Goal: Information Seeking & Learning: Learn about a topic

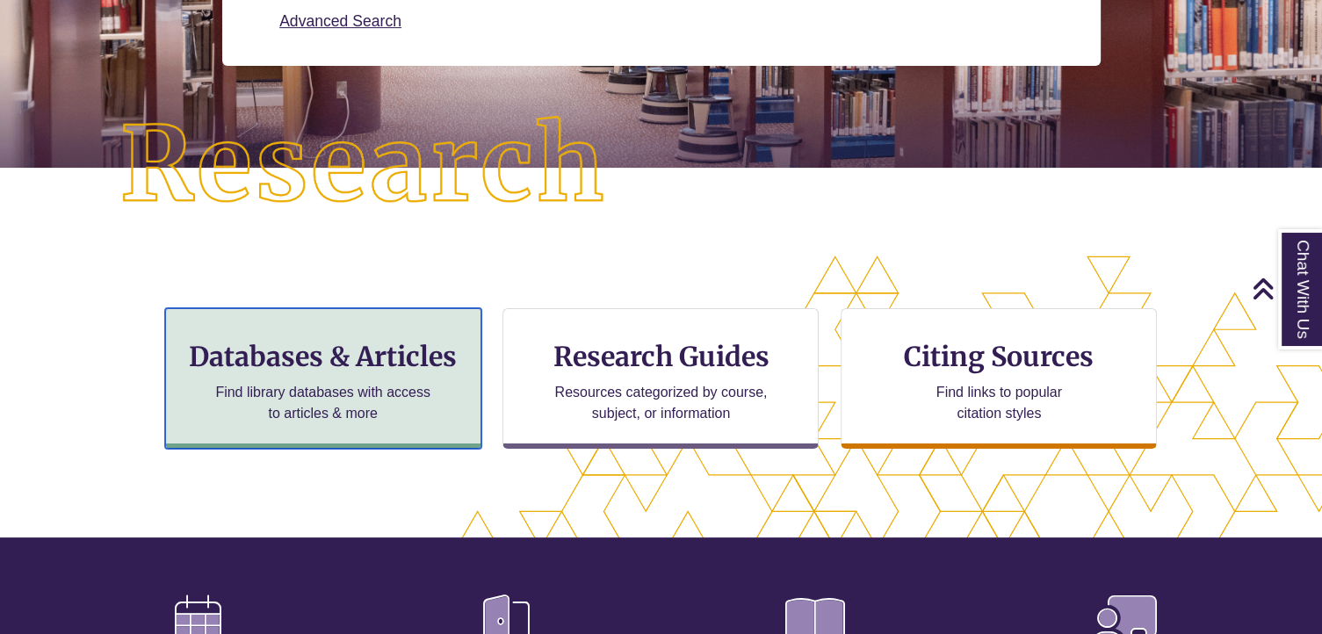
click at [363, 357] on h3 "Databases & Articles" at bounding box center [323, 356] width 286 height 33
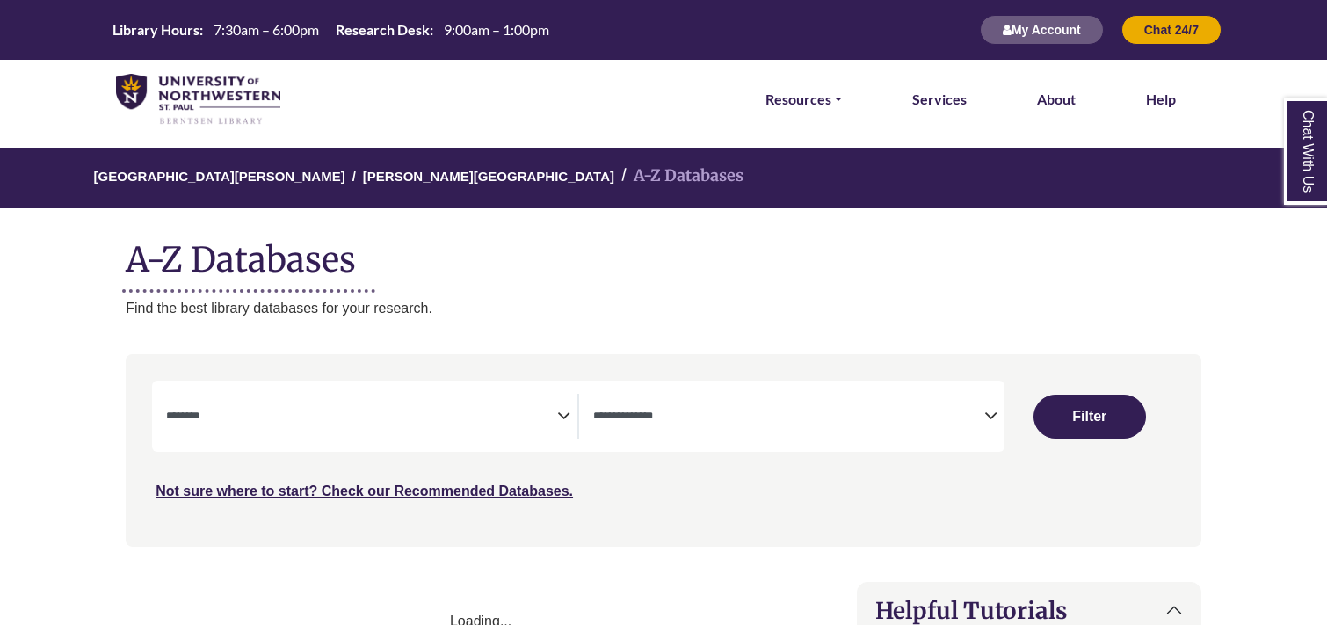
select select "Database Subject Filter"
select select "Database Types Filter"
select select "Database Subject Filter"
select select "Database Types Filter"
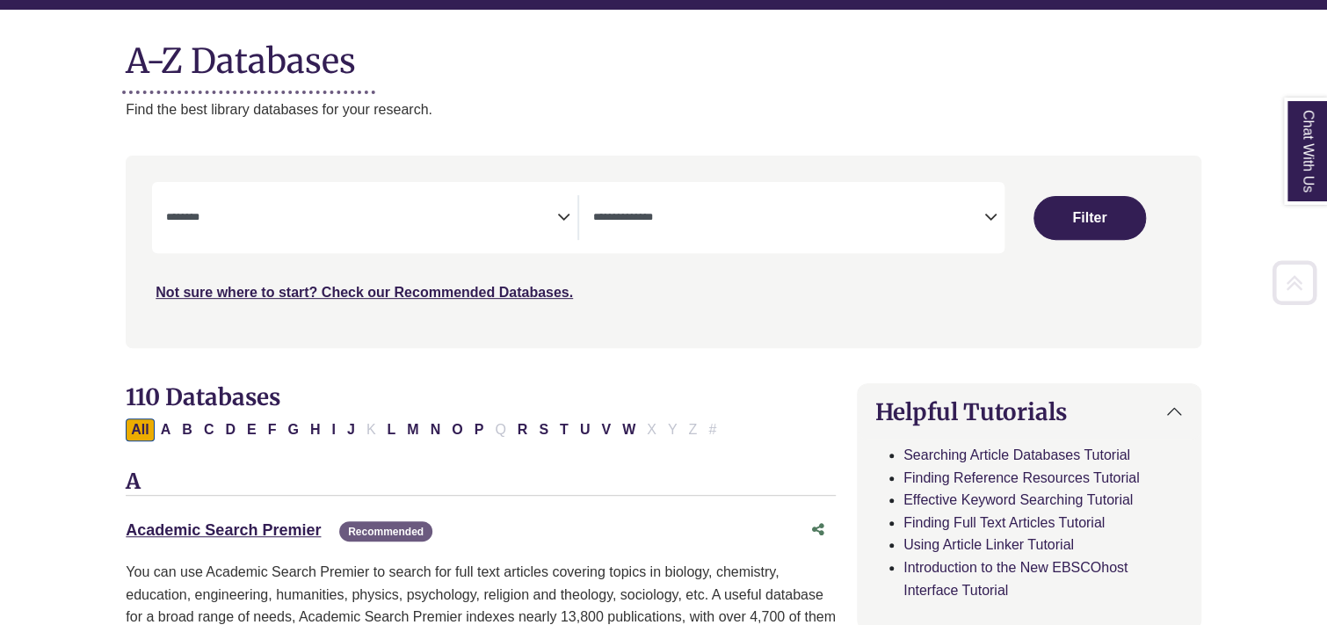
scroll to position [199, 0]
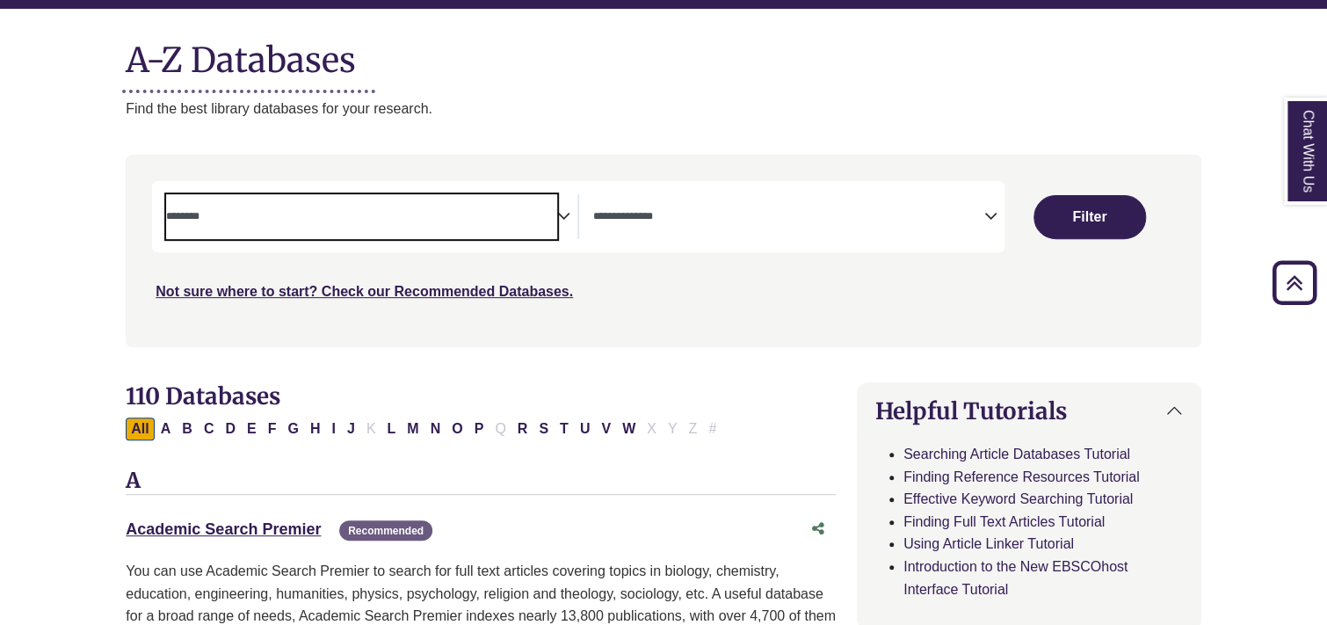
click at [198, 216] on textarea "Search" at bounding box center [361, 218] width 391 height 14
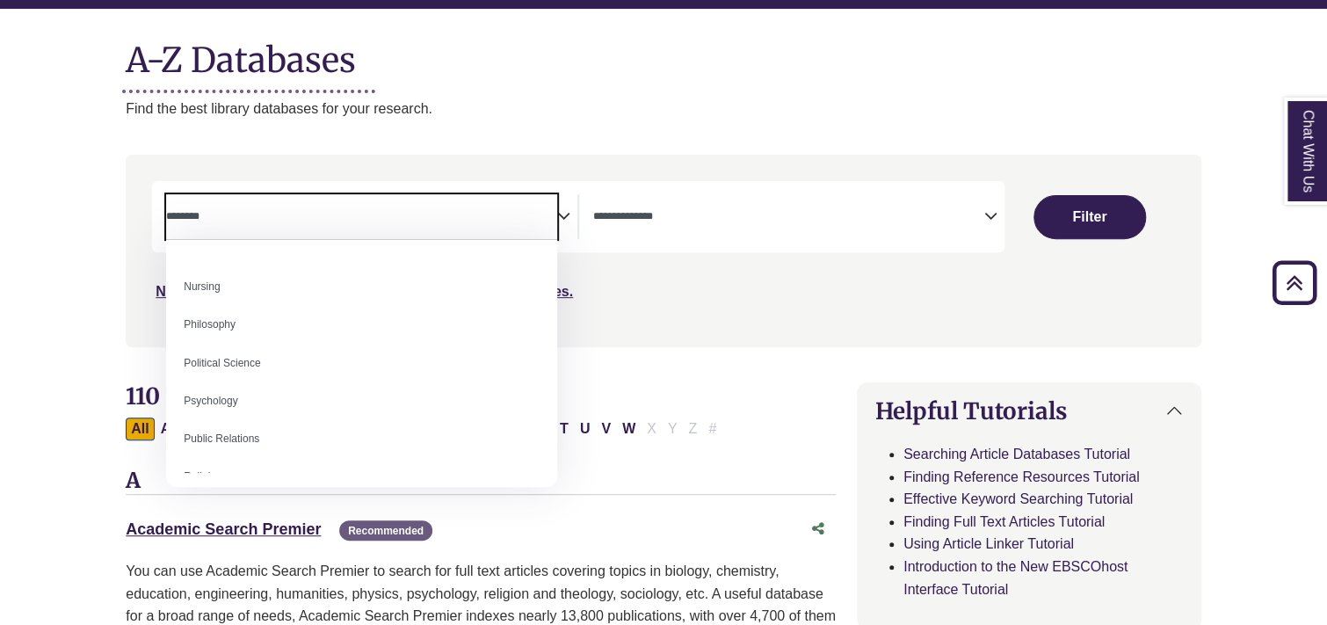
scroll to position [1290, 0]
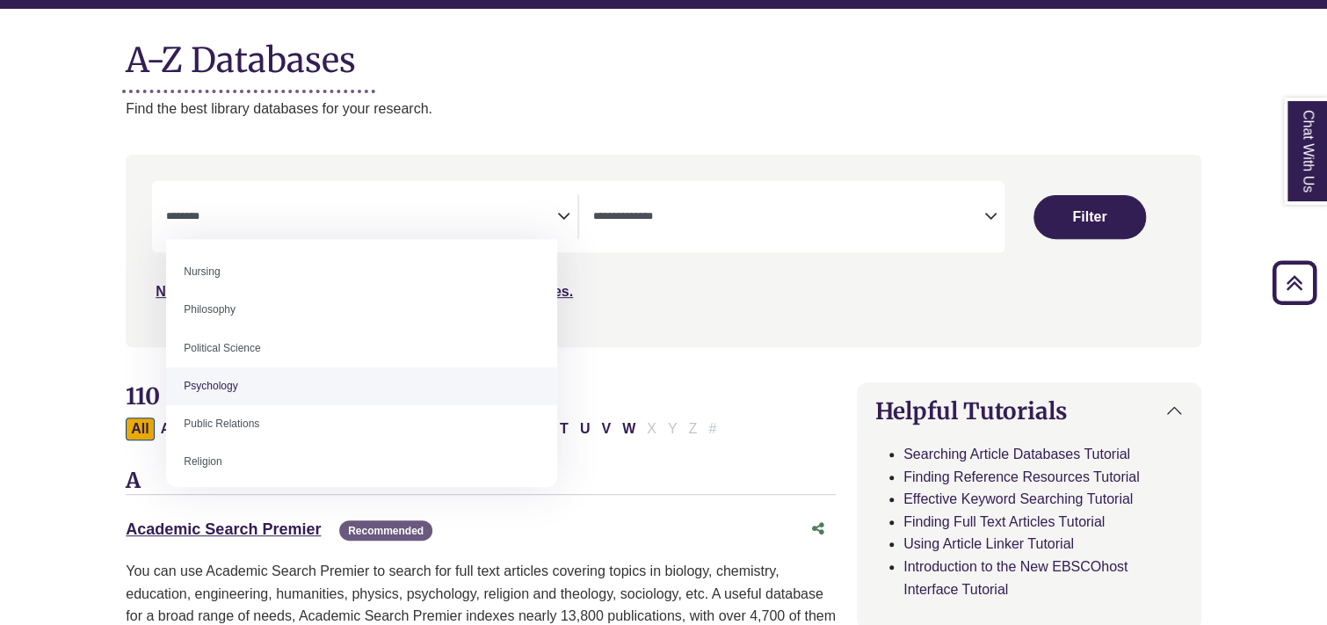
select select "*****"
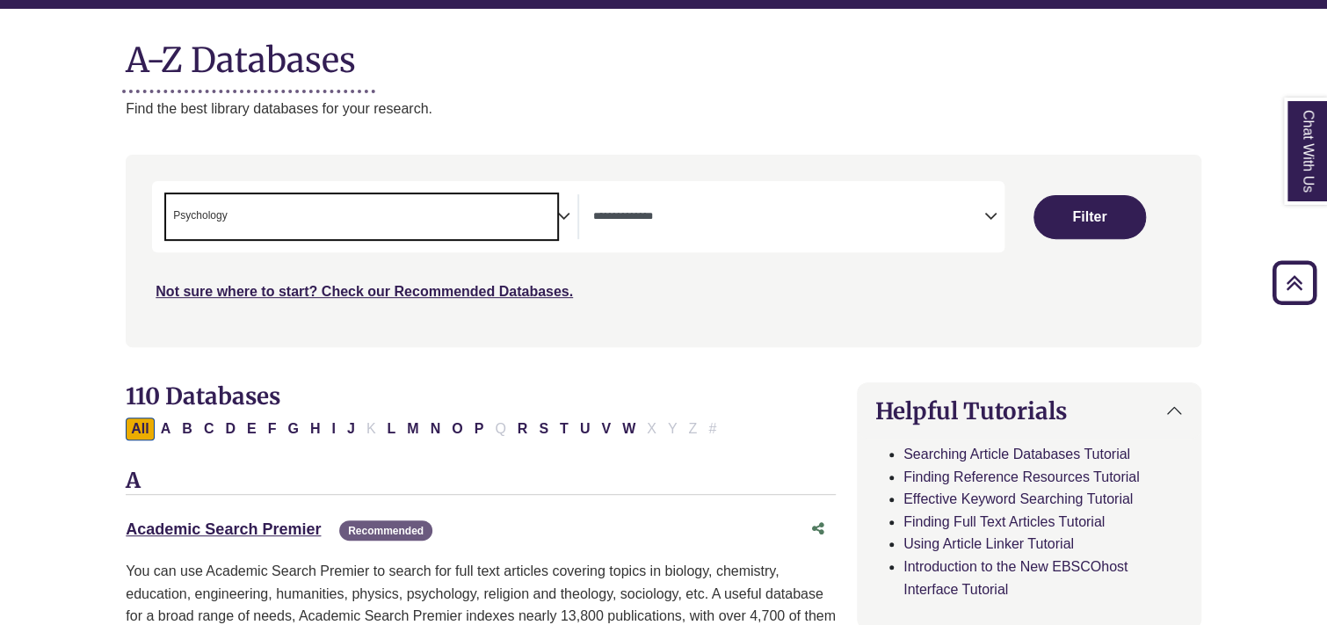
scroll to position [630, 0]
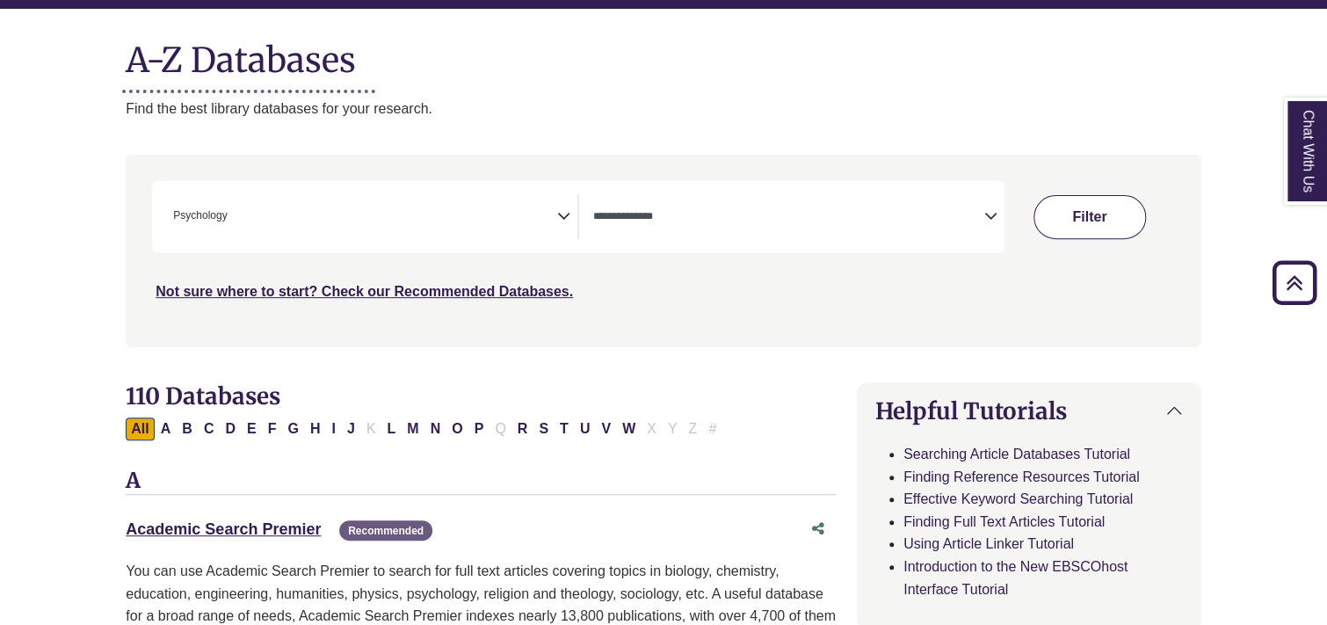
click at [1100, 214] on button "Filter" at bounding box center [1089, 217] width 112 height 44
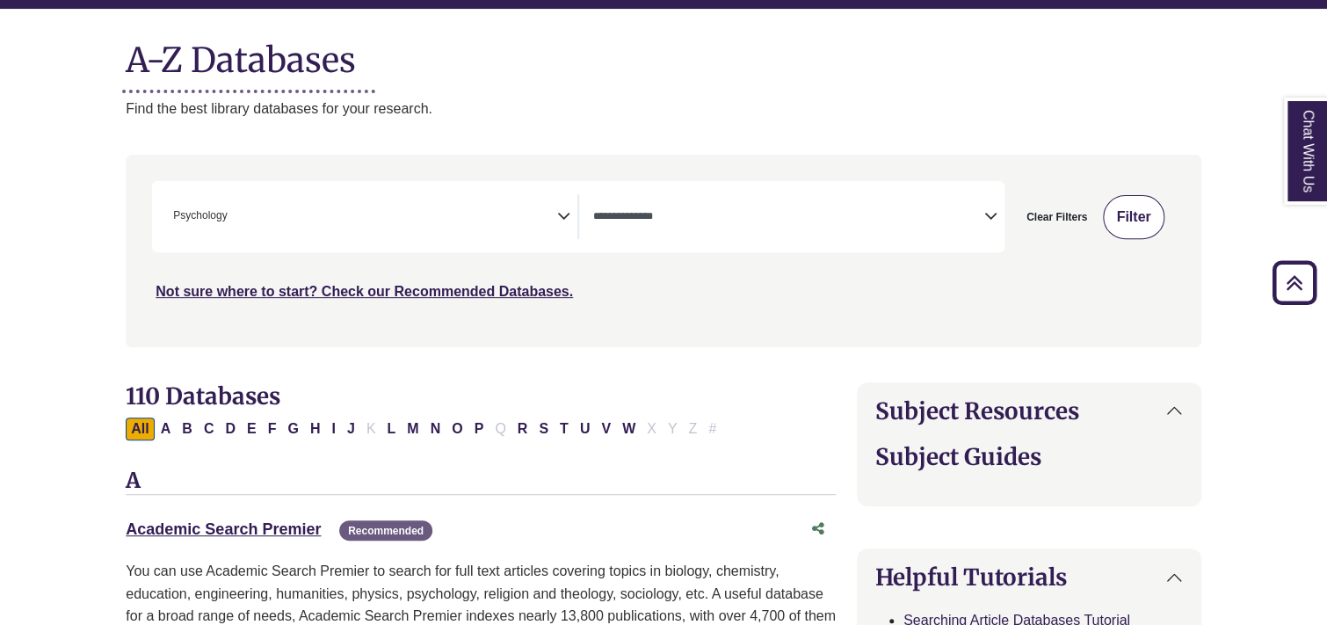
select select "Database Types Filter"
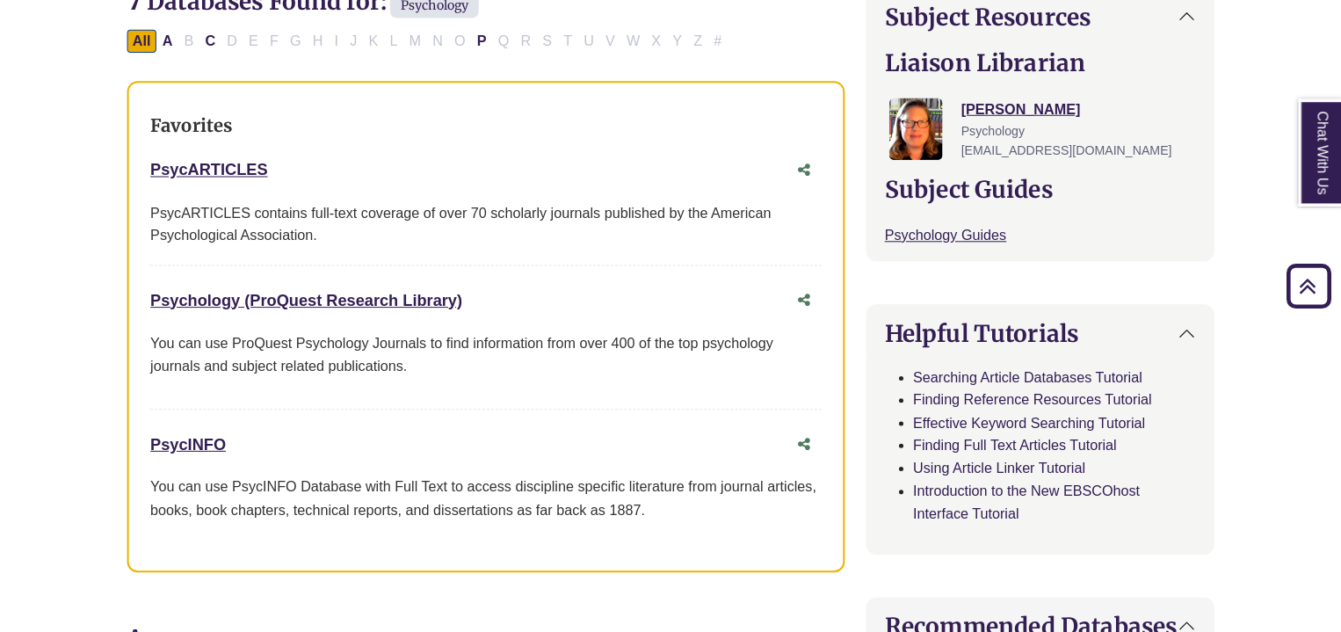
scroll to position [599, 0]
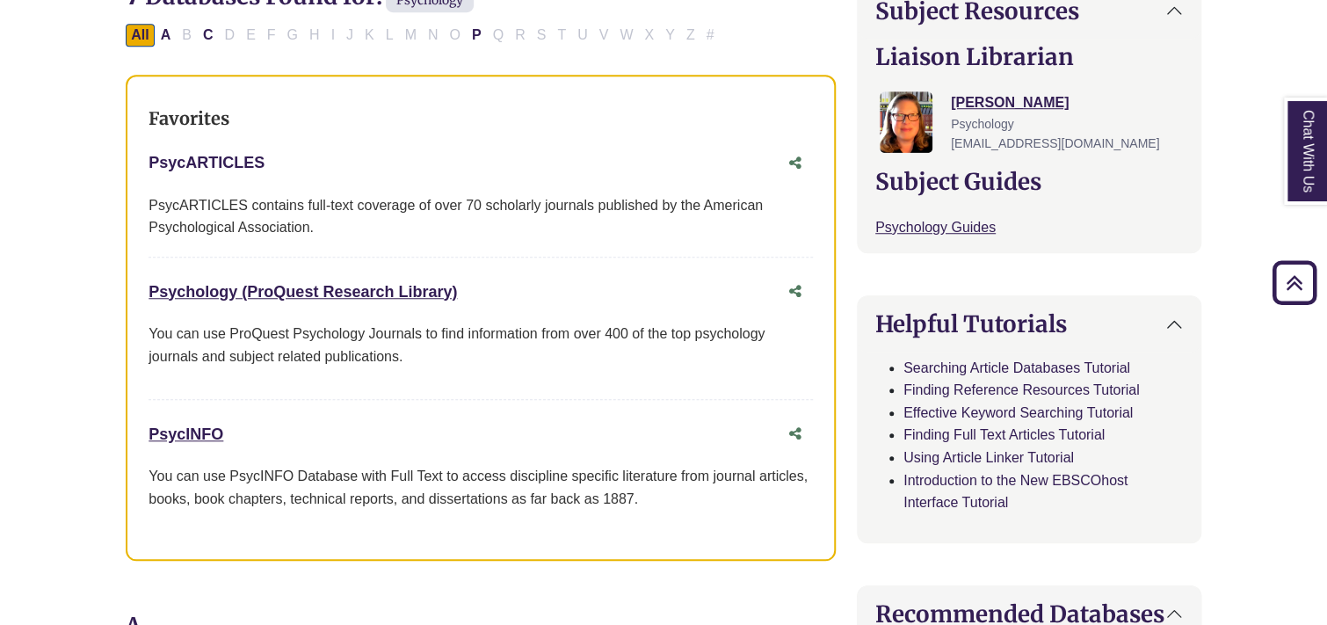
click at [207, 154] on link "PsycARTICLES This link opens in a new window" at bounding box center [206, 163] width 116 height 18
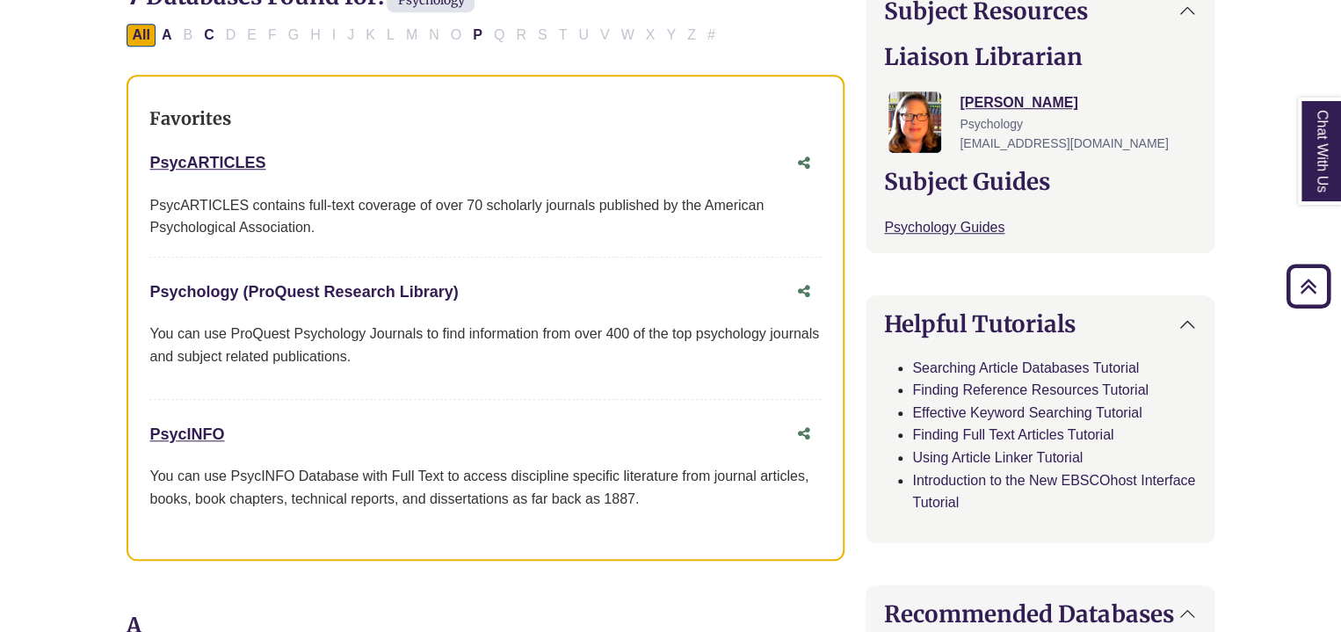
click at [223, 283] on link "Psychology (ProQuest Research Library) This link opens in a new window" at bounding box center [303, 292] width 308 height 18
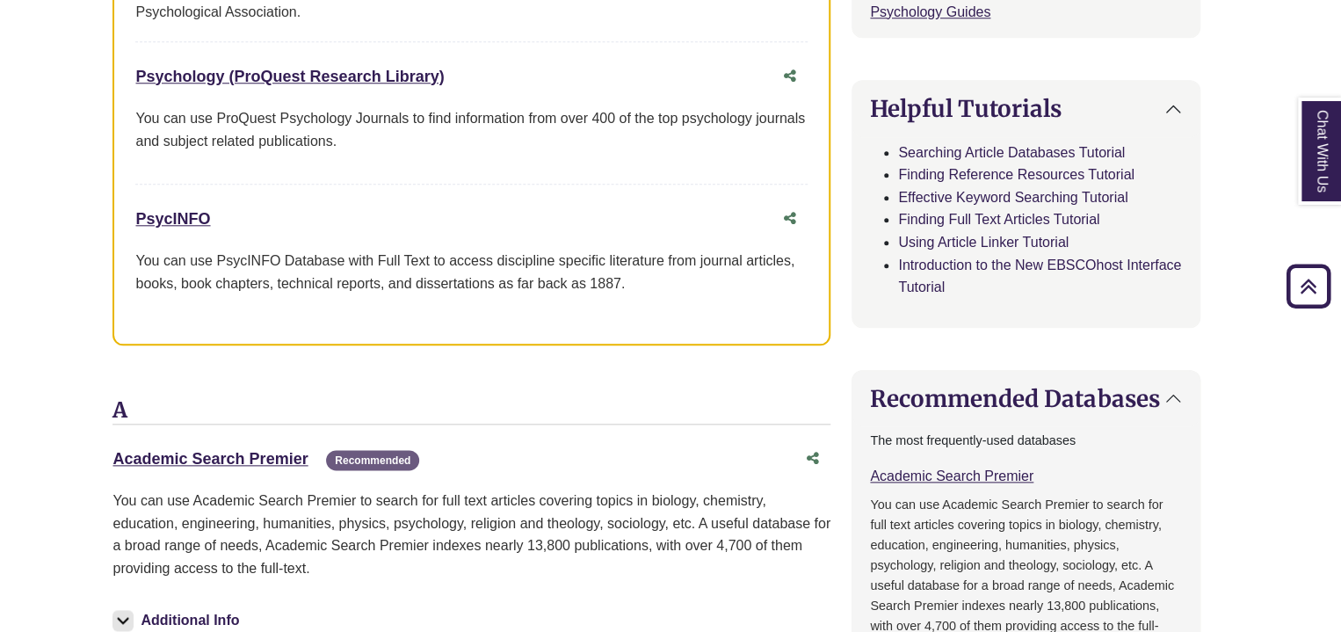
scroll to position [1200, 14]
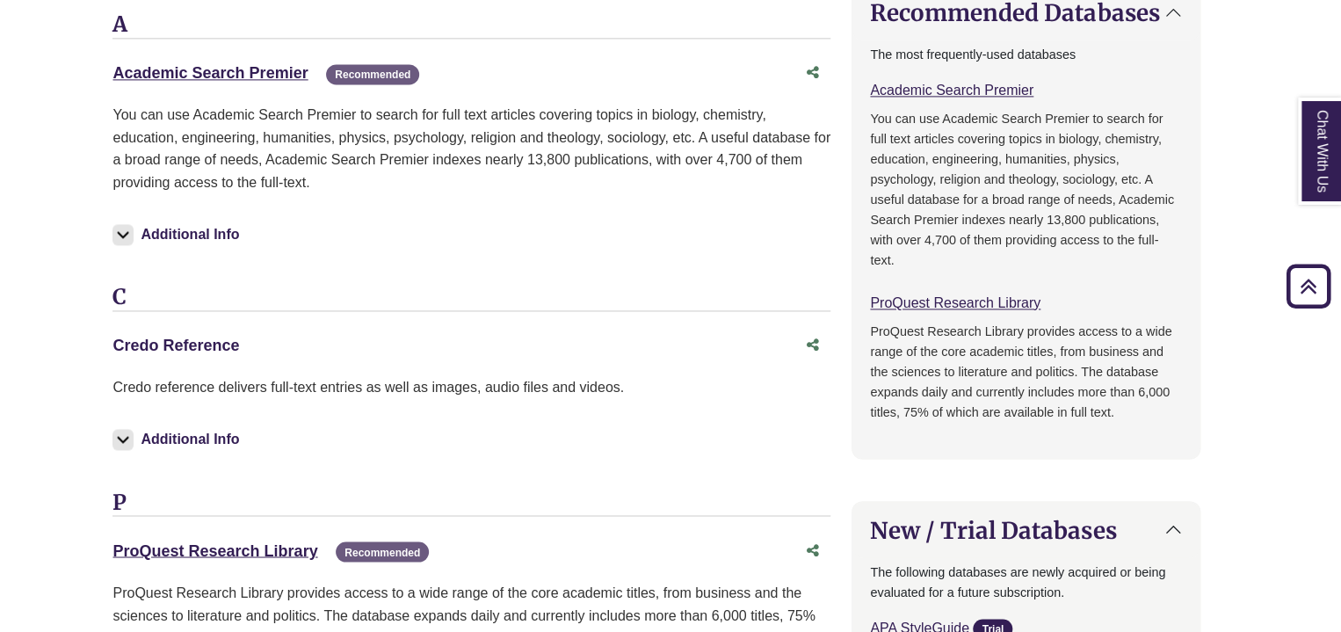
click at [143, 346] on link "Credo Reference This link opens in a new window" at bounding box center [175, 345] width 127 height 18
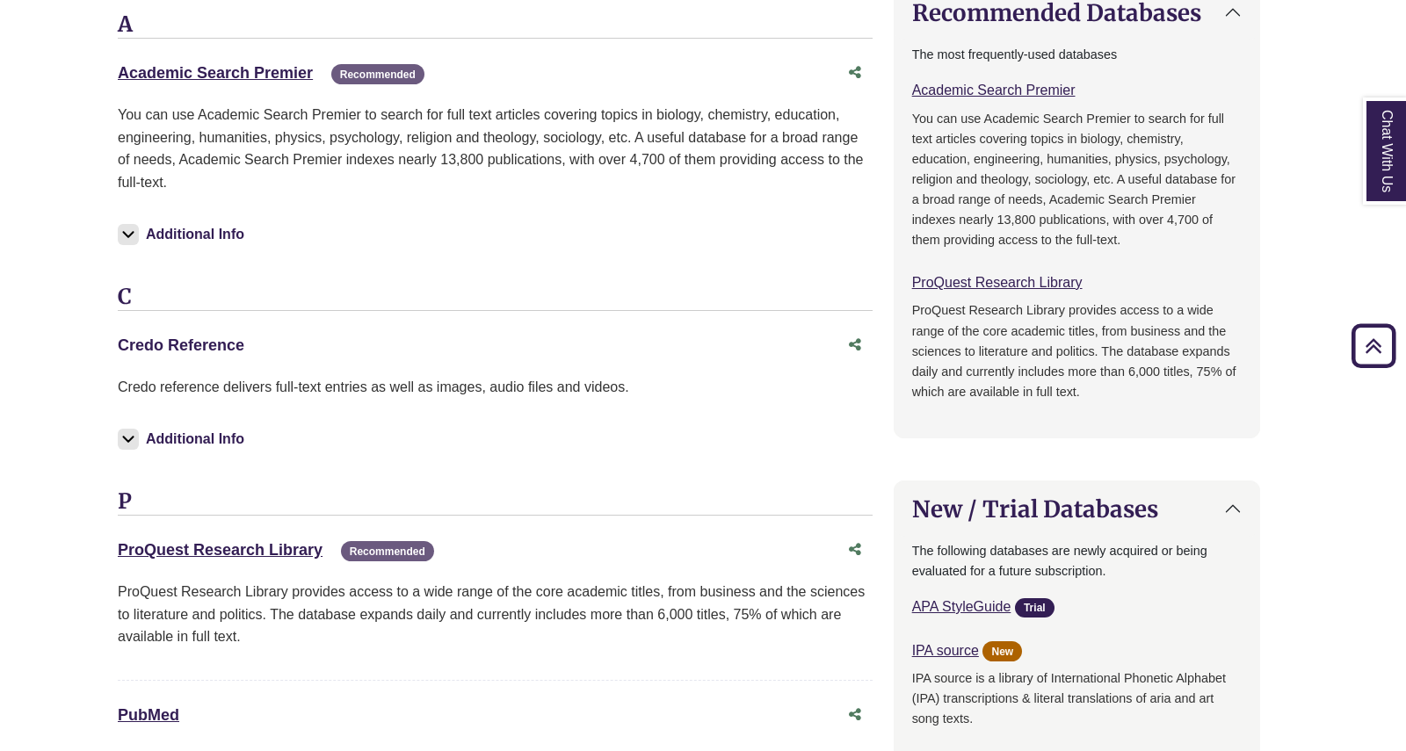
scroll to position [631, 0]
